Goal: Navigation & Orientation: Understand site structure

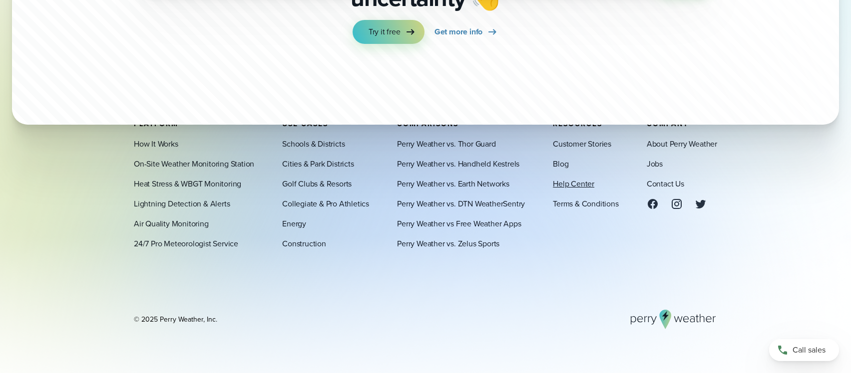
scroll to position [3424, 0]
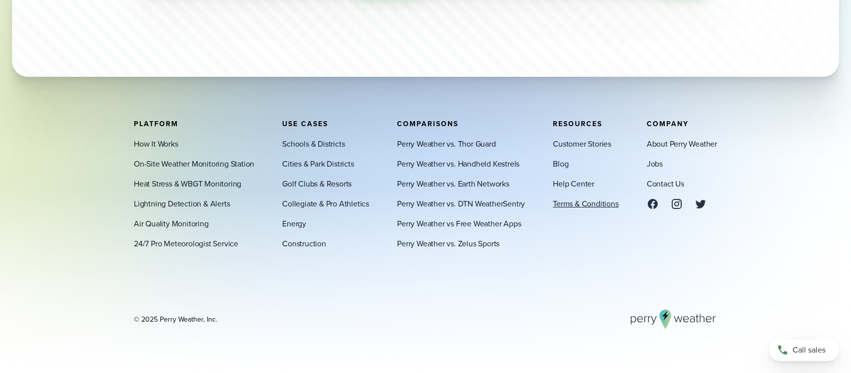
click at [594, 207] on link "Terms & Conditions" at bounding box center [585, 204] width 65 height 12
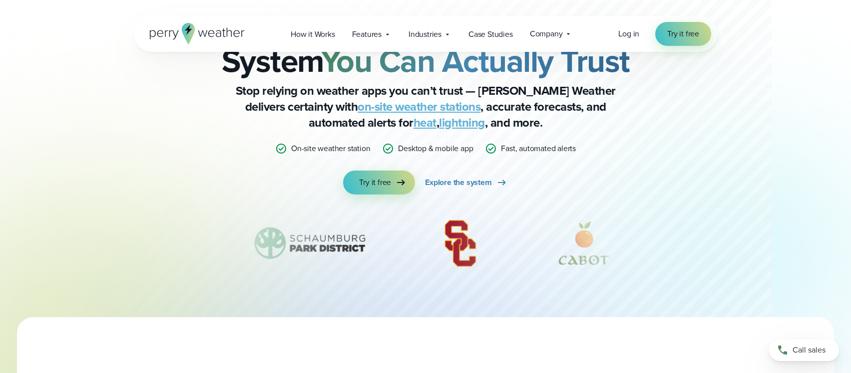
scroll to position [0, 0]
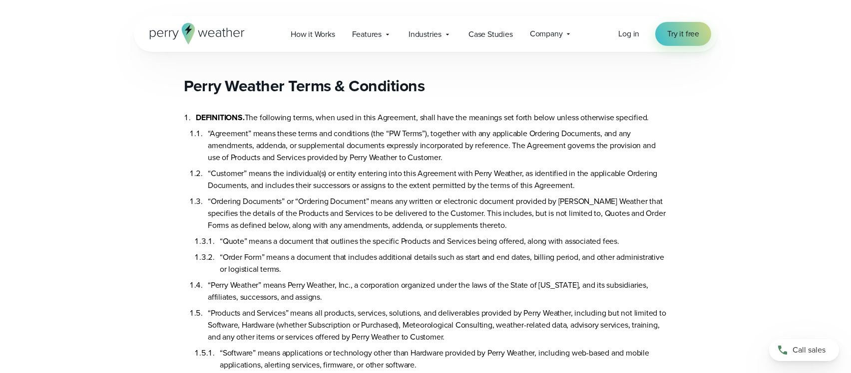
scroll to position [5159, 0]
